Goal: Communication & Community: Answer question/provide support

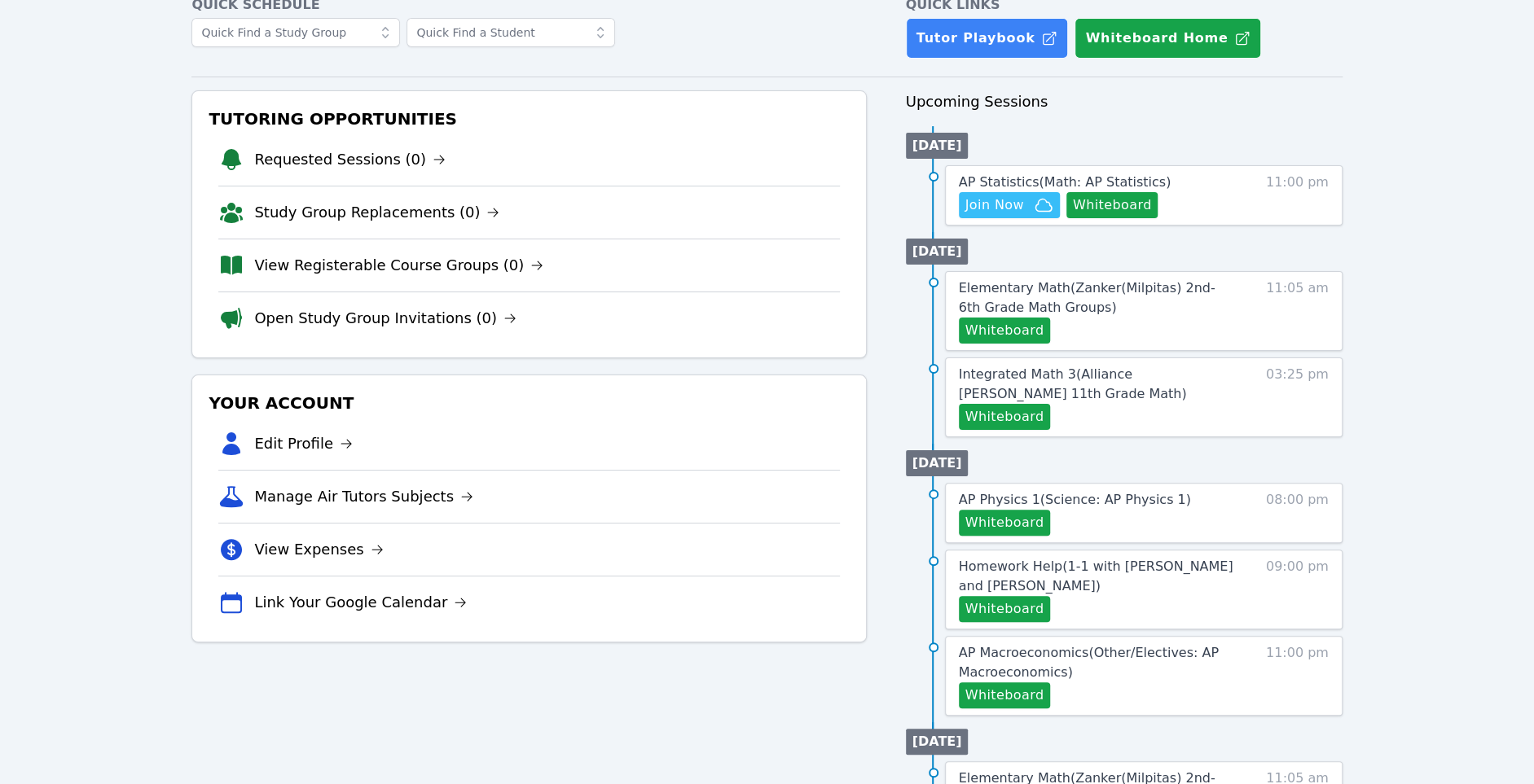
scroll to position [226, 0]
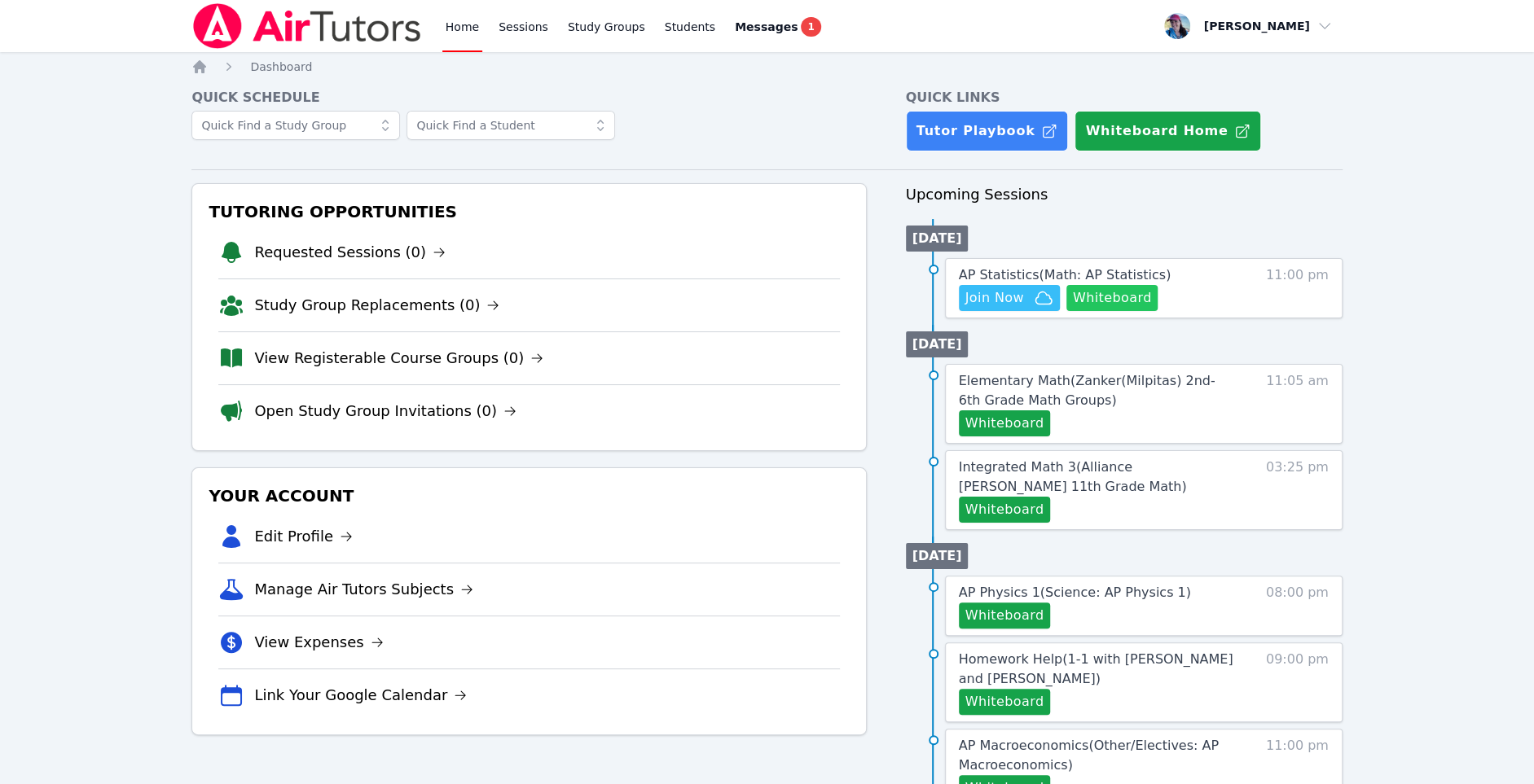
click at [1092, 297] on button "Whiteboard" at bounding box center [1112, 298] width 92 height 26
click at [1022, 289] on span "Join Now" at bounding box center [1009, 298] width 88 height 19
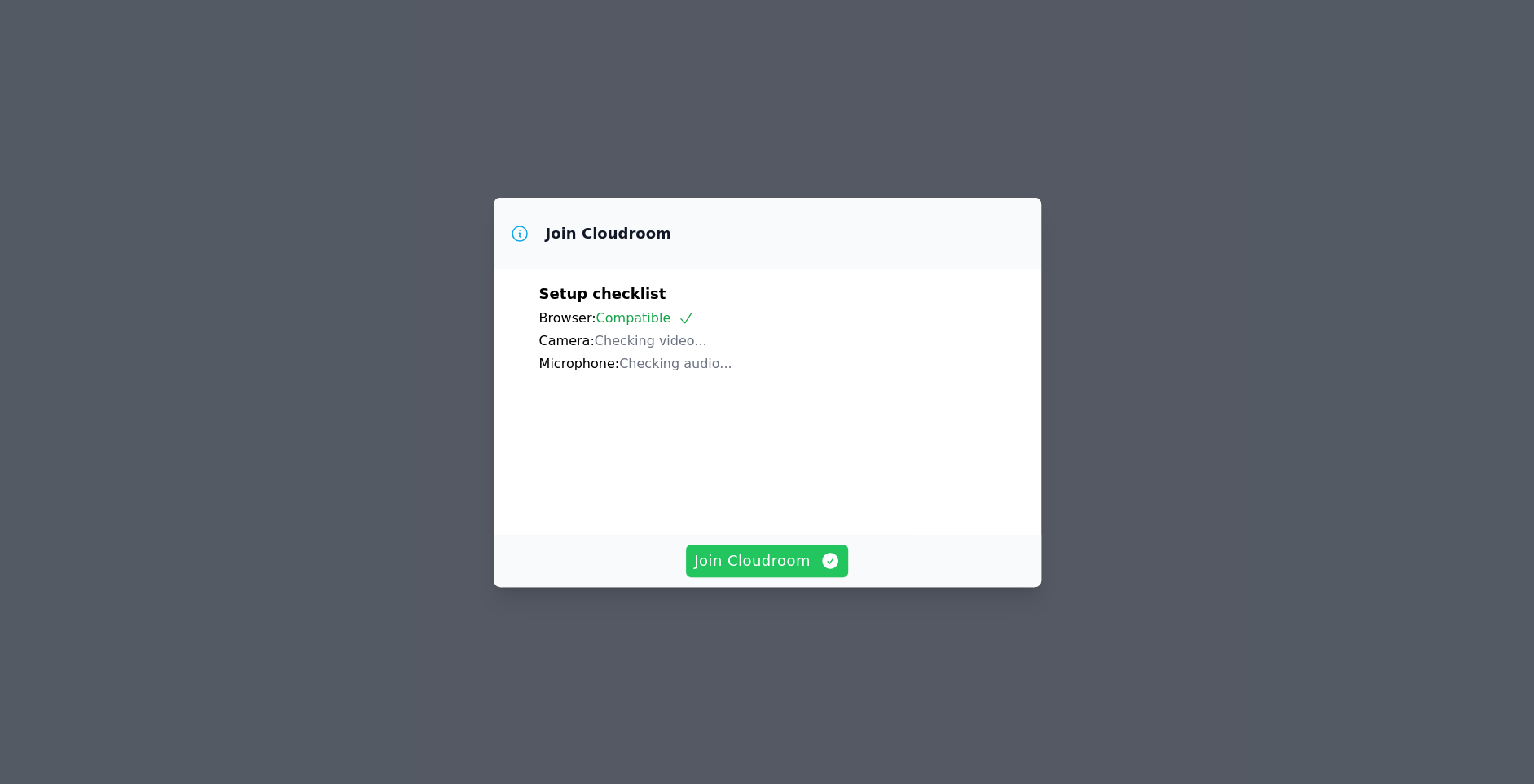
click at [805, 573] on span "Join Cloudroom" at bounding box center [767, 561] width 146 height 23
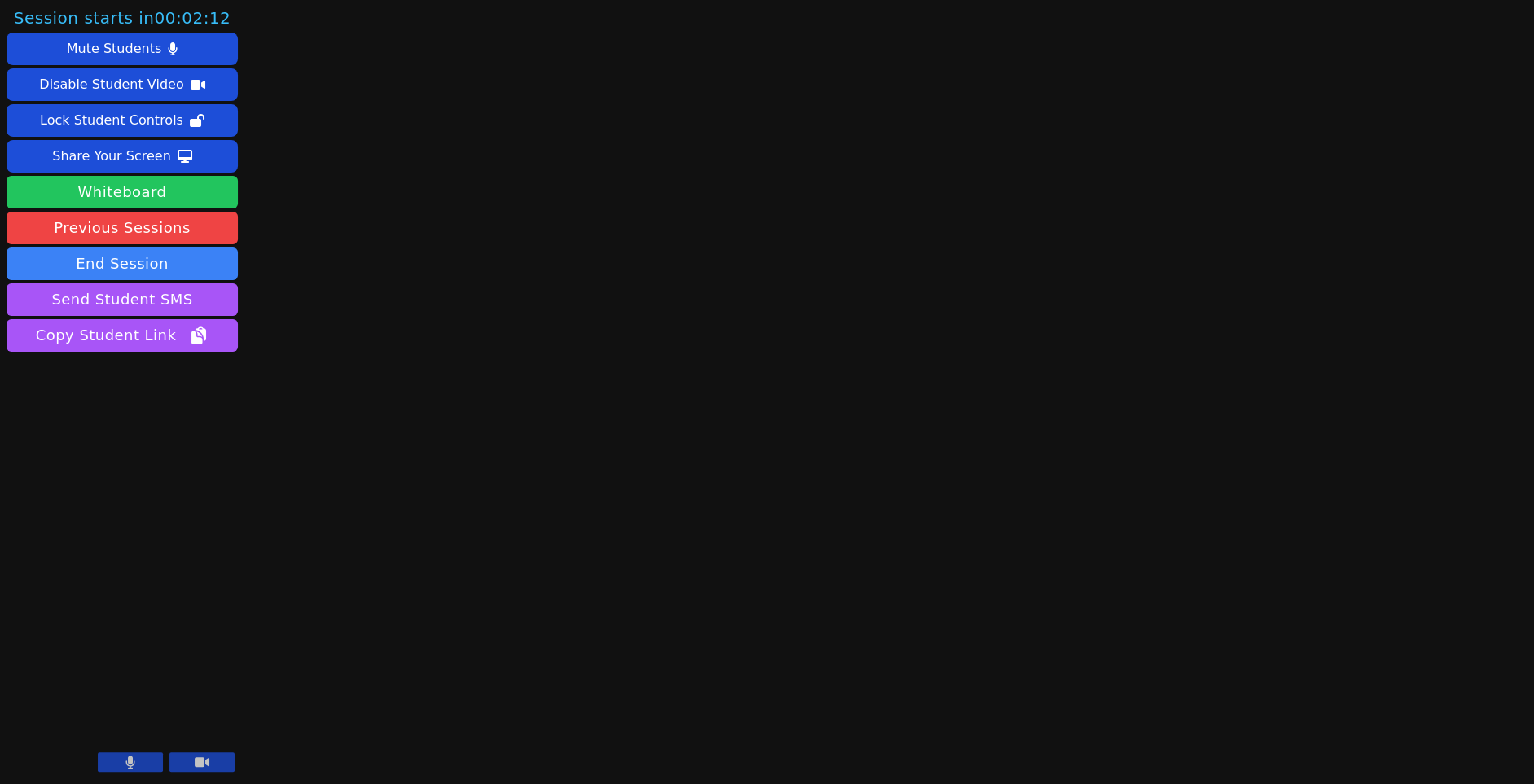
click at [150, 189] on button "Whiteboard" at bounding box center [122, 191] width 232 height 32
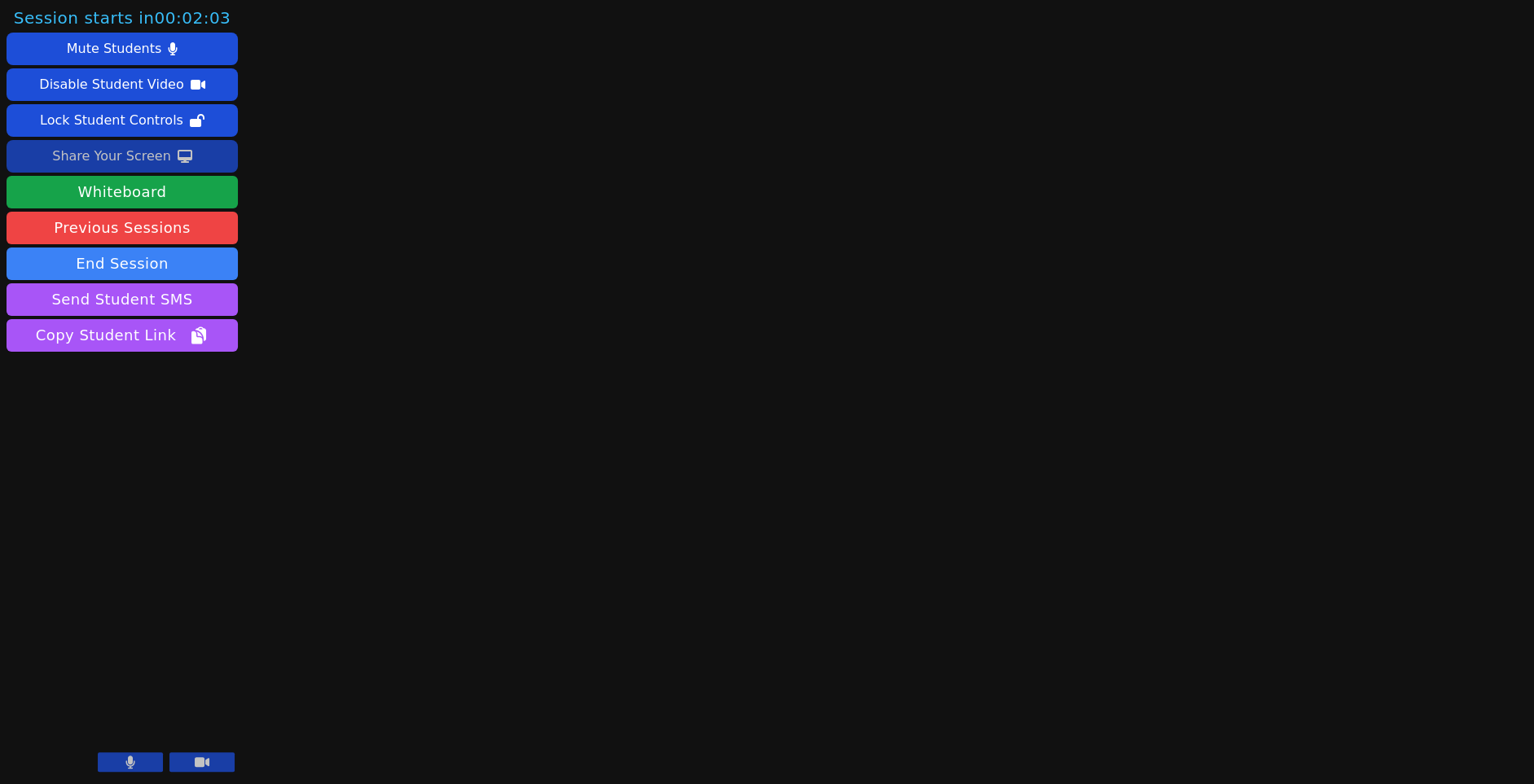
click at [138, 153] on div "Share Your Screen" at bounding box center [111, 156] width 119 height 26
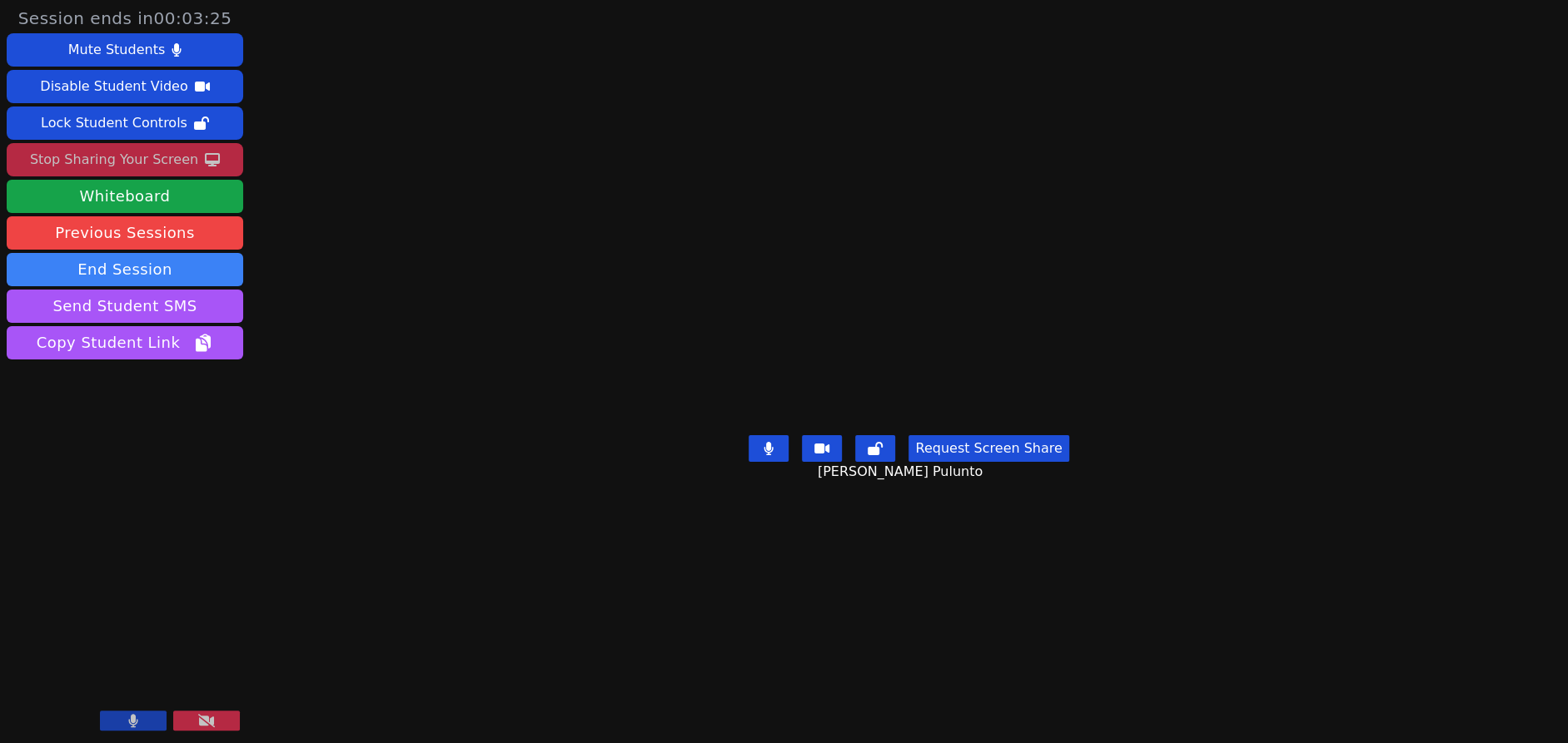
click at [994, 462] on button "Request Screen Share" at bounding box center [988, 448] width 160 height 26
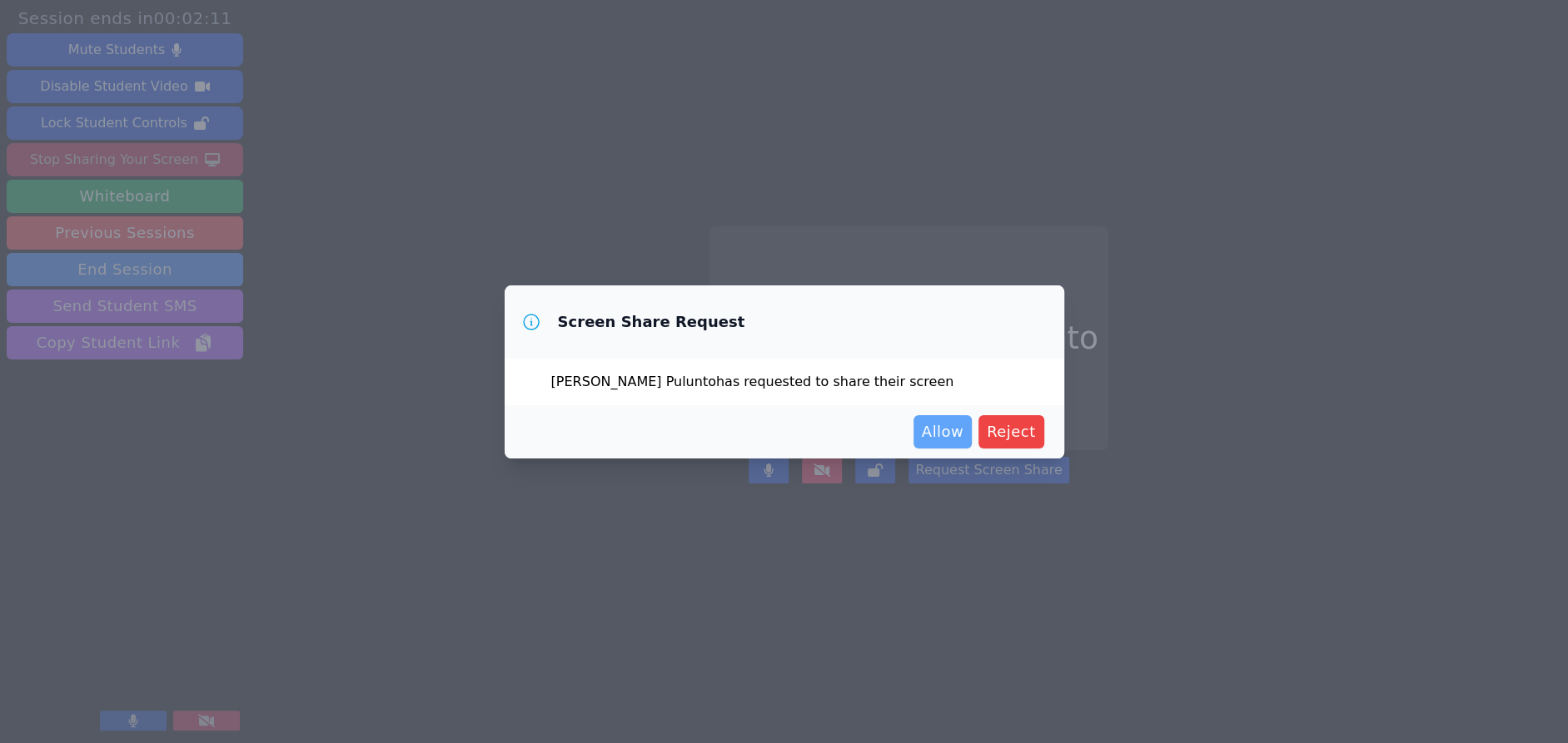
click at [948, 436] on span "Allow" at bounding box center [942, 432] width 41 height 23
click at [939, 426] on span "Allow" at bounding box center [942, 432] width 41 height 23
